Goal: Task Accomplishment & Management: Manage account settings

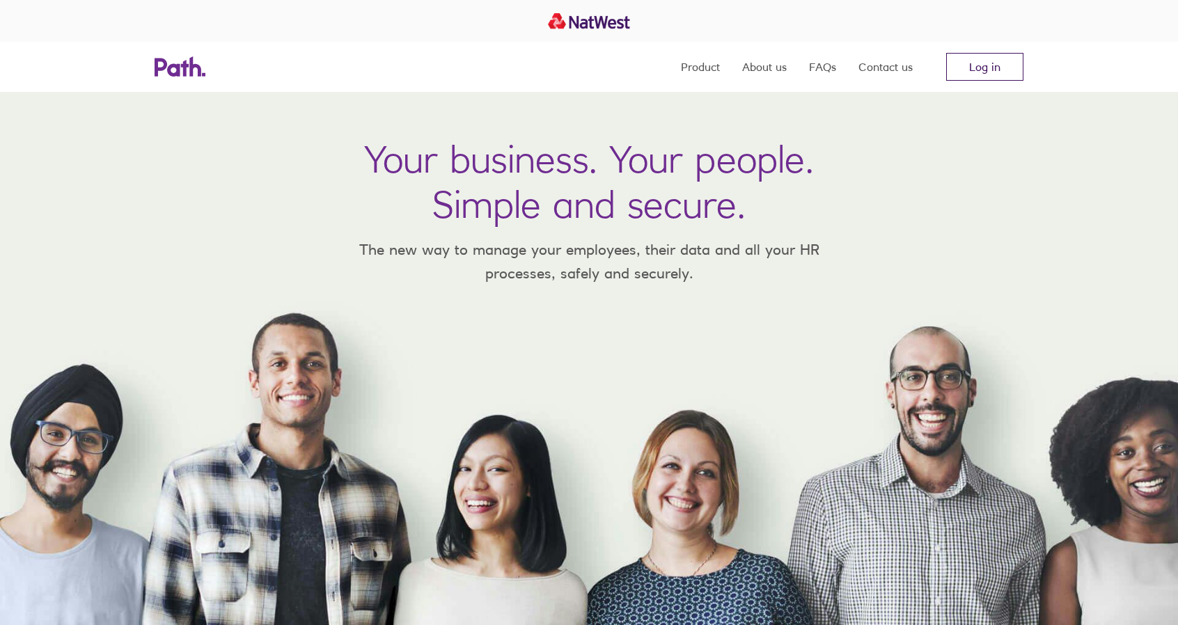
click at [996, 72] on link "Log in" at bounding box center [984, 67] width 77 height 28
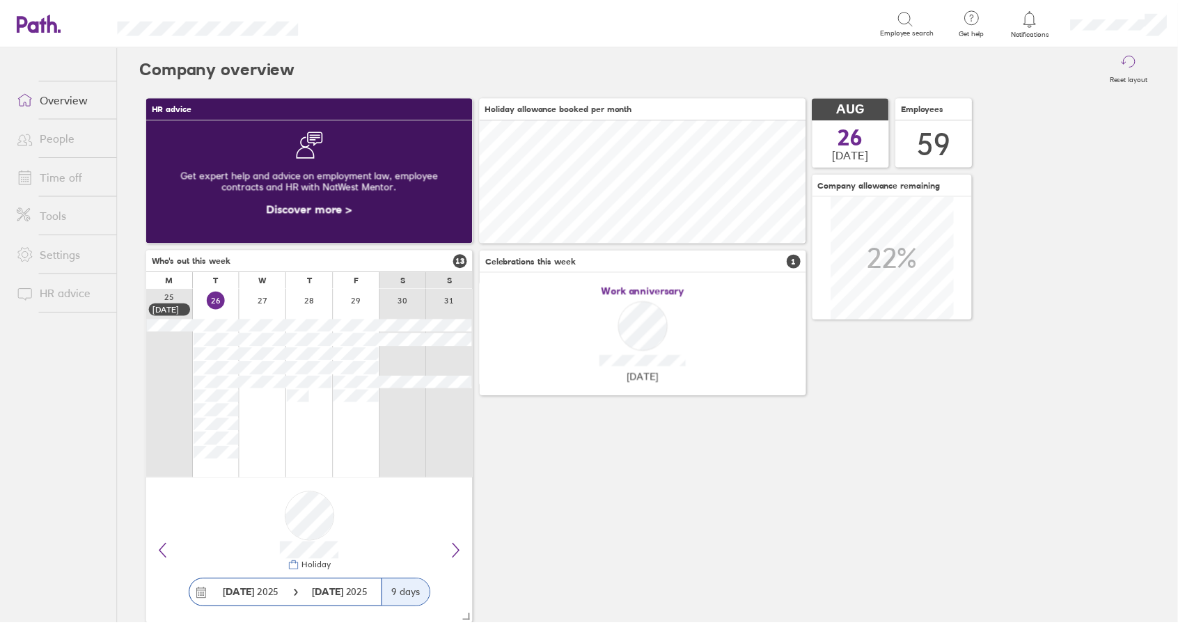
scroll to position [124, 329]
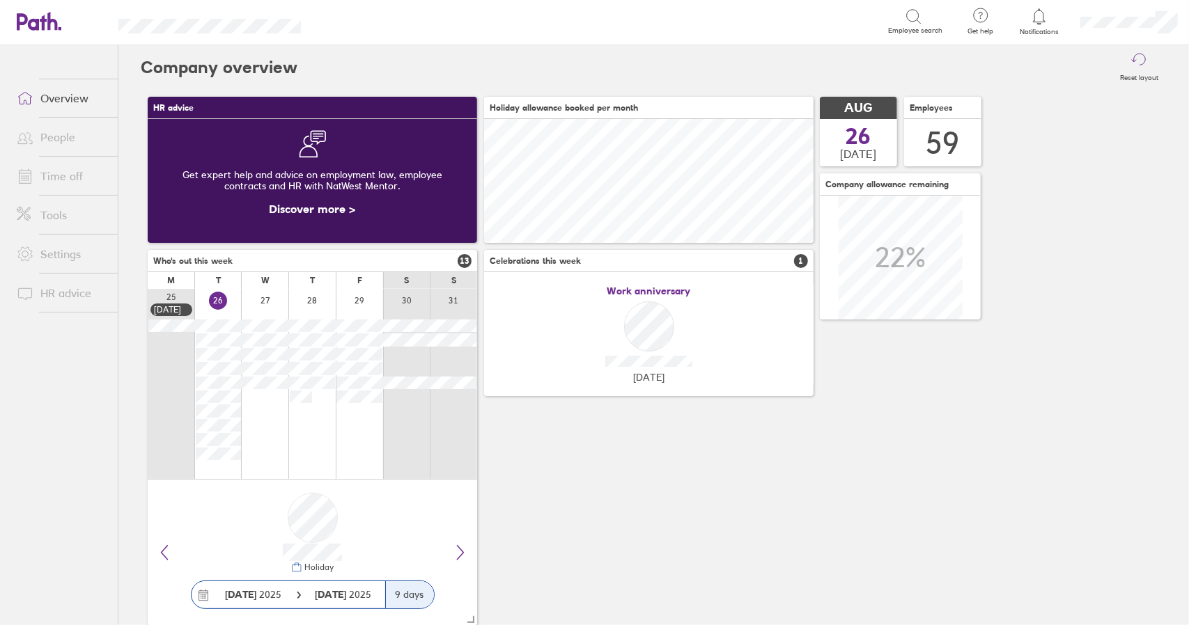
click at [53, 175] on link "Time off" at bounding box center [62, 176] width 112 height 28
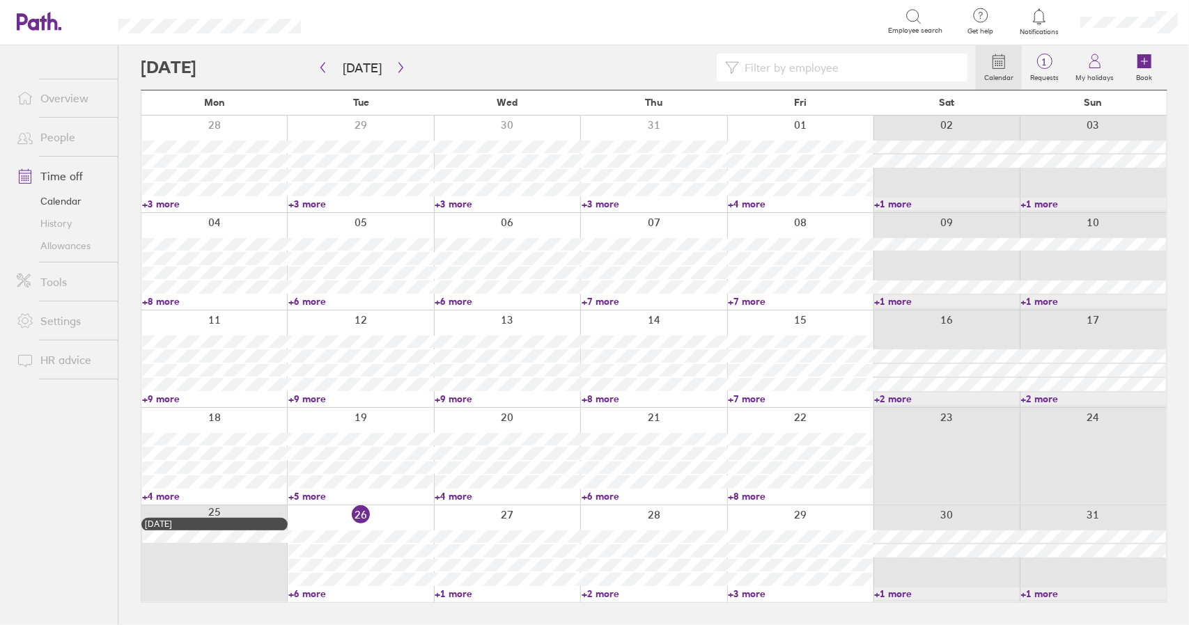
click at [313, 594] on link "+6 more" at bounding box center [360, 594] width 145 height 13
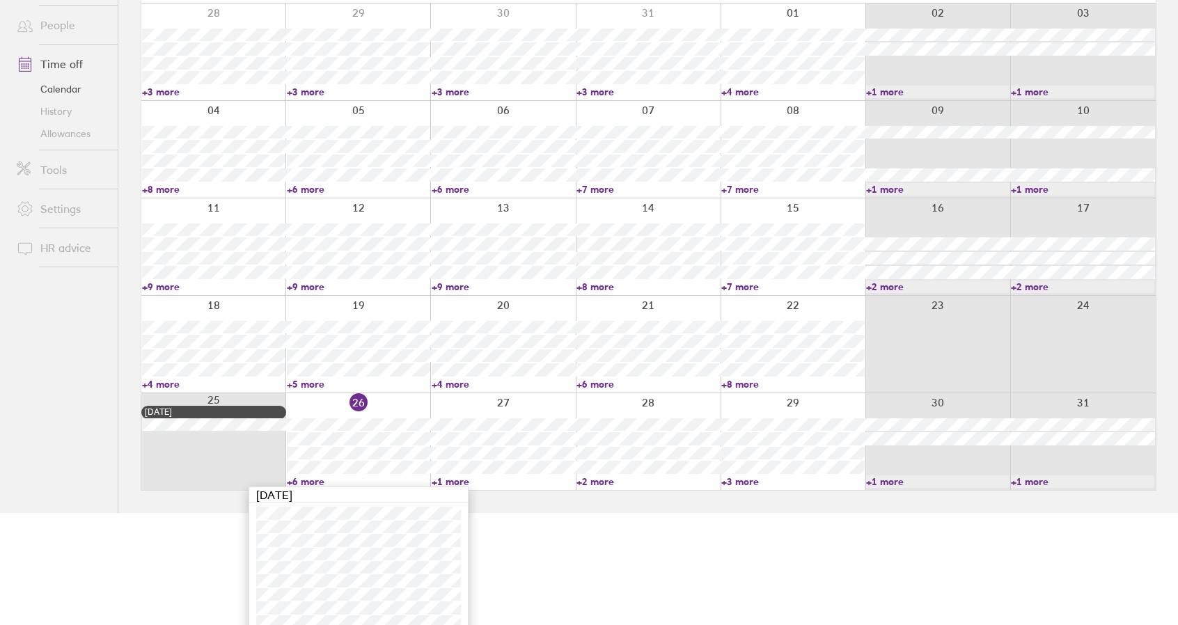
scroll to position [135, 0]
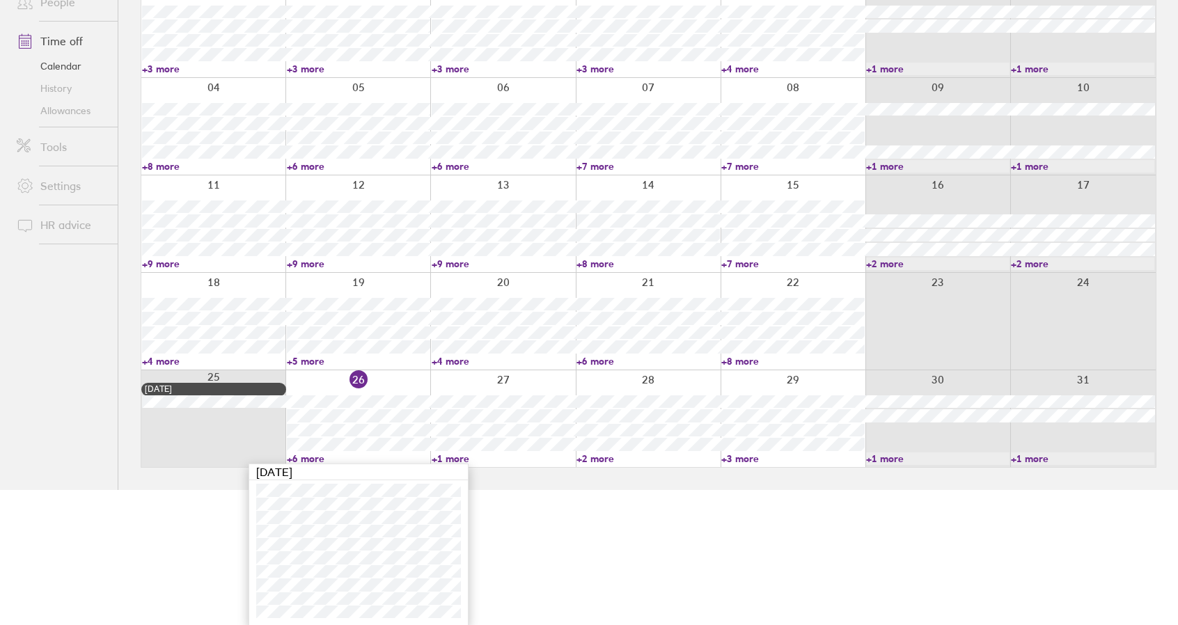
click at [308, 460] on link "+6 more" at bounding box center [358, 459] width 143 height 13
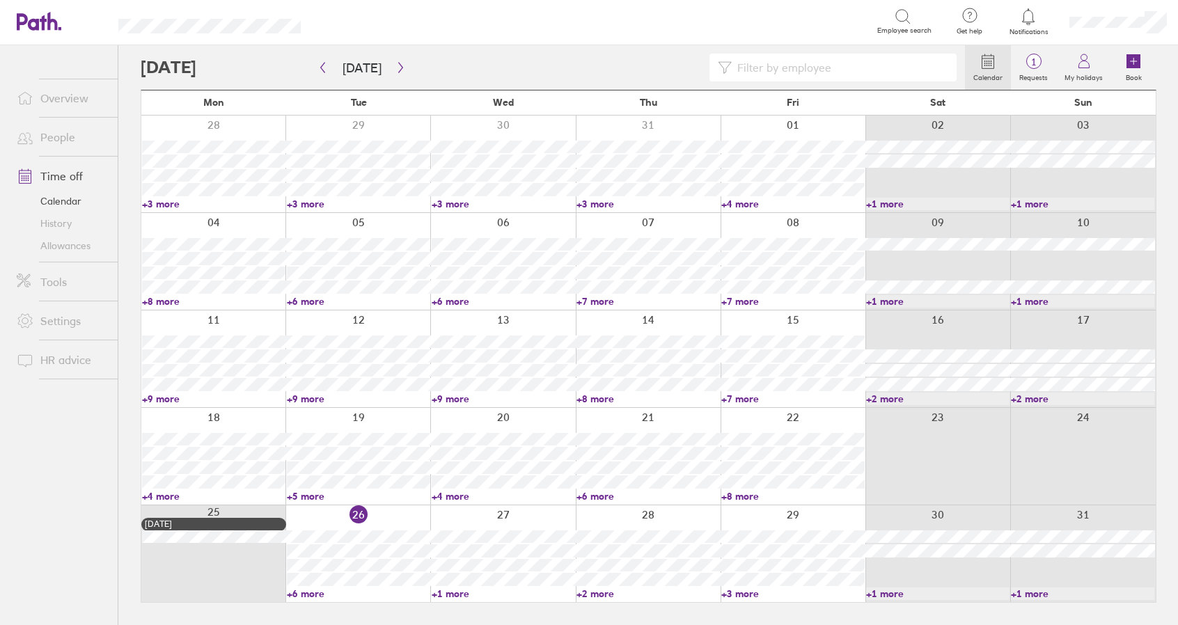
scroll to position [0, 0]
click at [464, 594] on link "+1 more" at bounding box center [507, 594] width 145 height 13
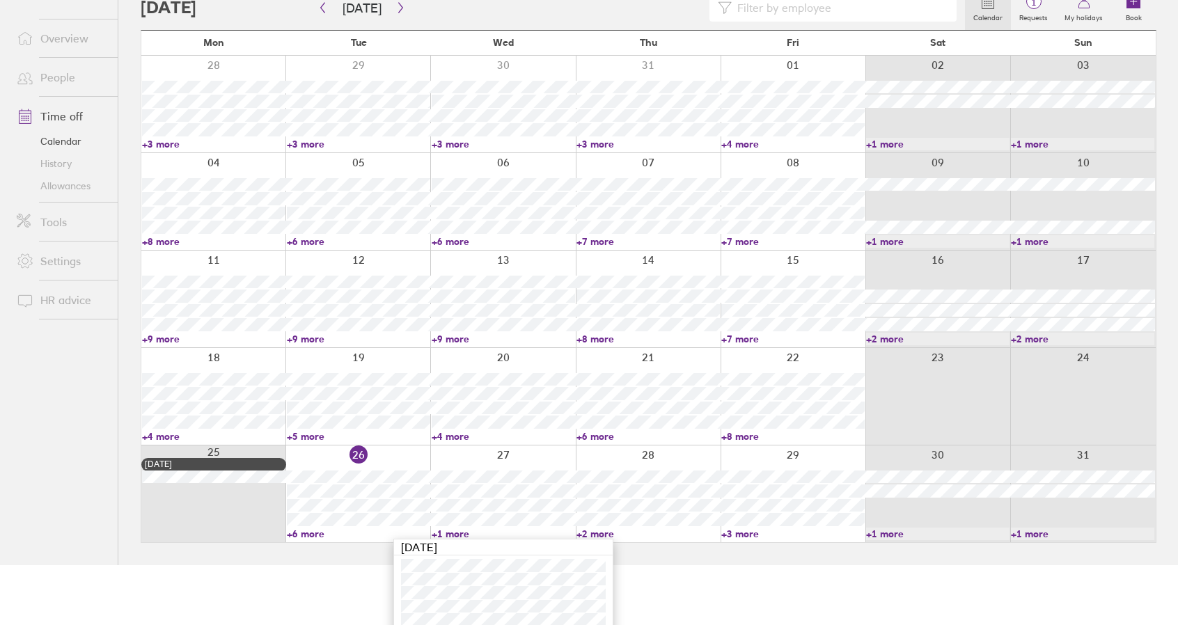
scroll to position [68, 0]
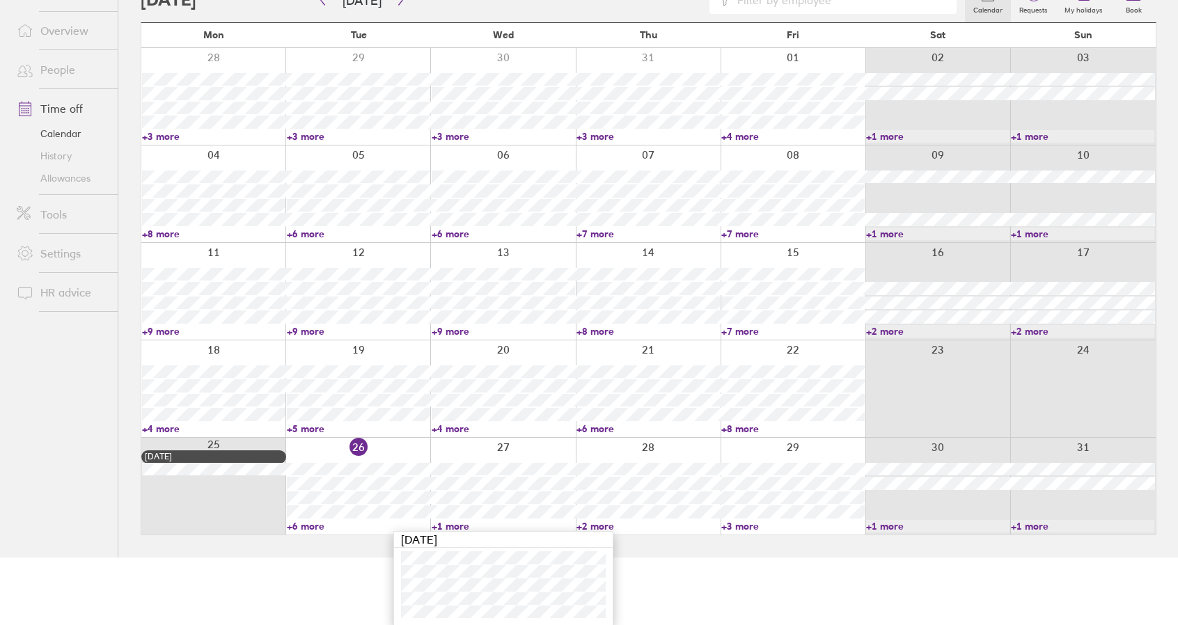
click at [457, 524] on link "+1 more" at bounding box center [503, 526] width 143 height 13
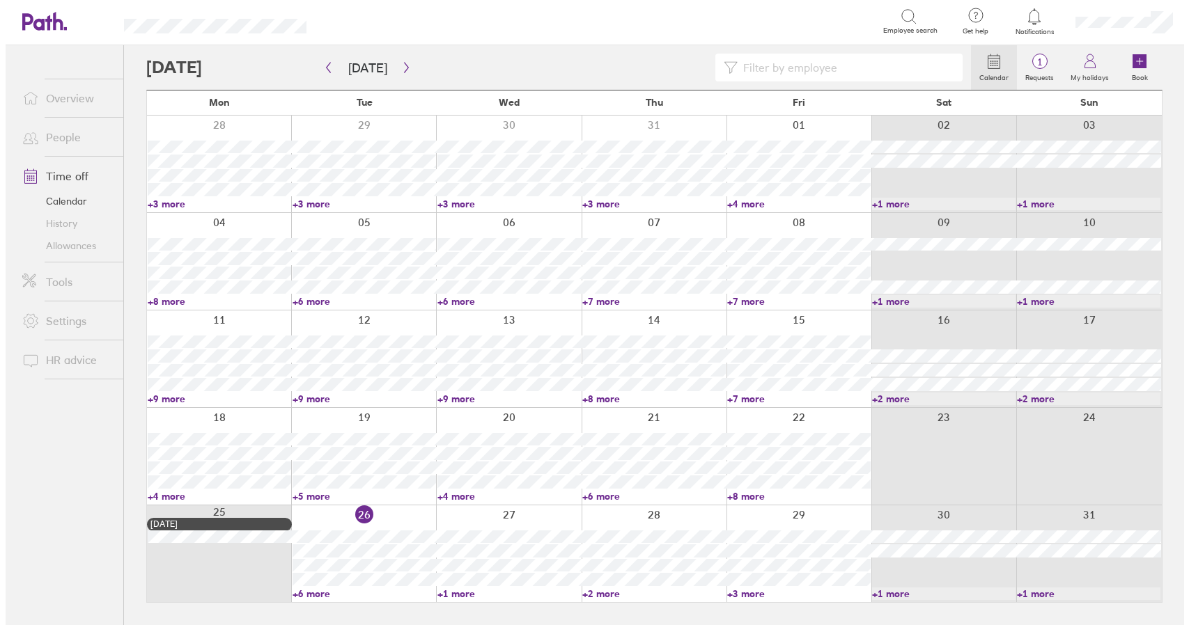
scroll to position [0, 0]
